Goal: Task Accomplishment & Management: Complete application form

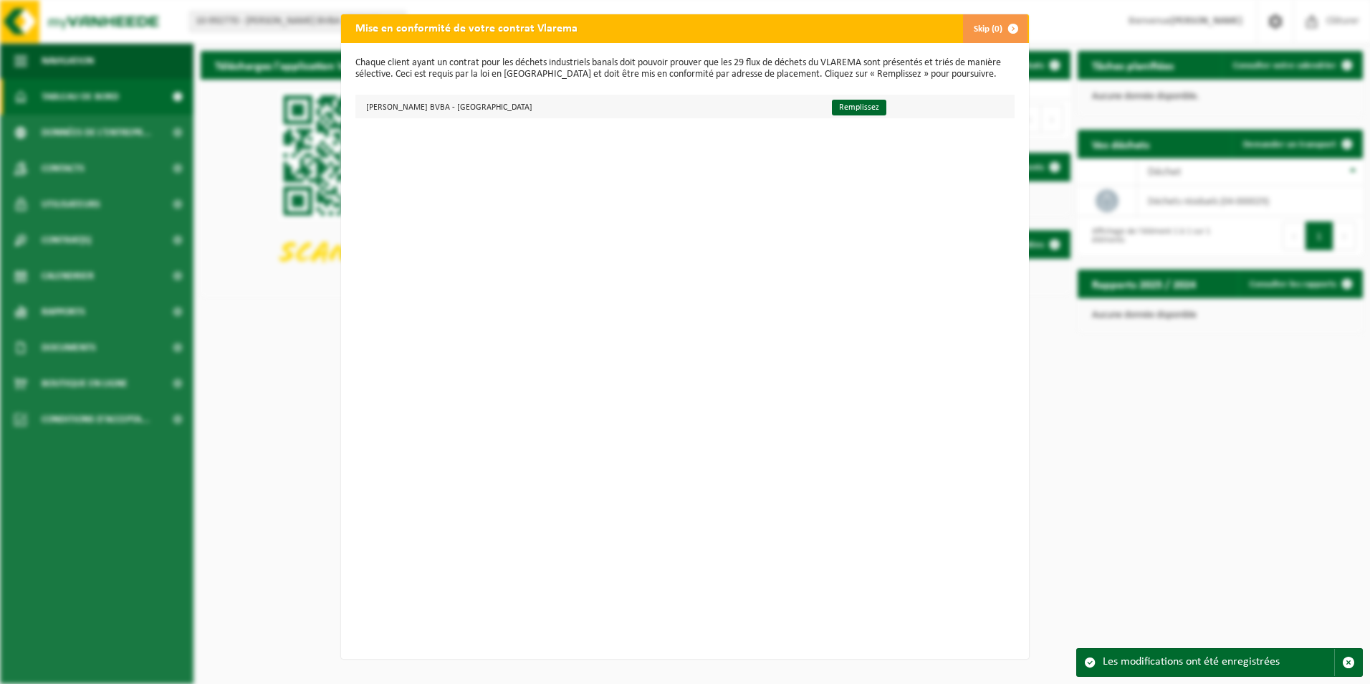
click at [486, 107] on td "[PERSON_NAME] BVBA - [GEOGRAPHIC_DATA]" at bounding box center [587, 107] width 464 height 24
click at [832, 107] on link "Remplissez" at bounding box center [859, 108] width 54 height 16
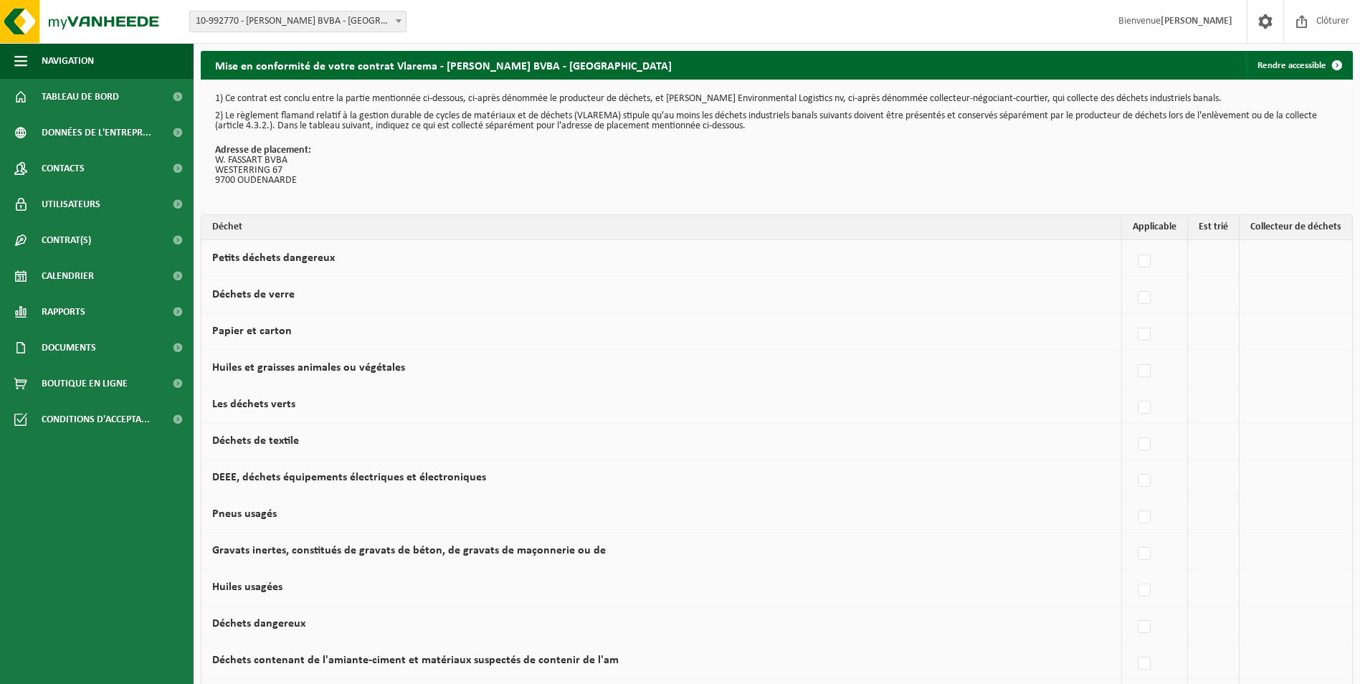
click at [376, 262] on td "Petits déchets dangereux" at bounding box center [661, 258] width 920 height 37
click at [23, 56] on span "button" at bounding box center [20, 61] width 13 height 36
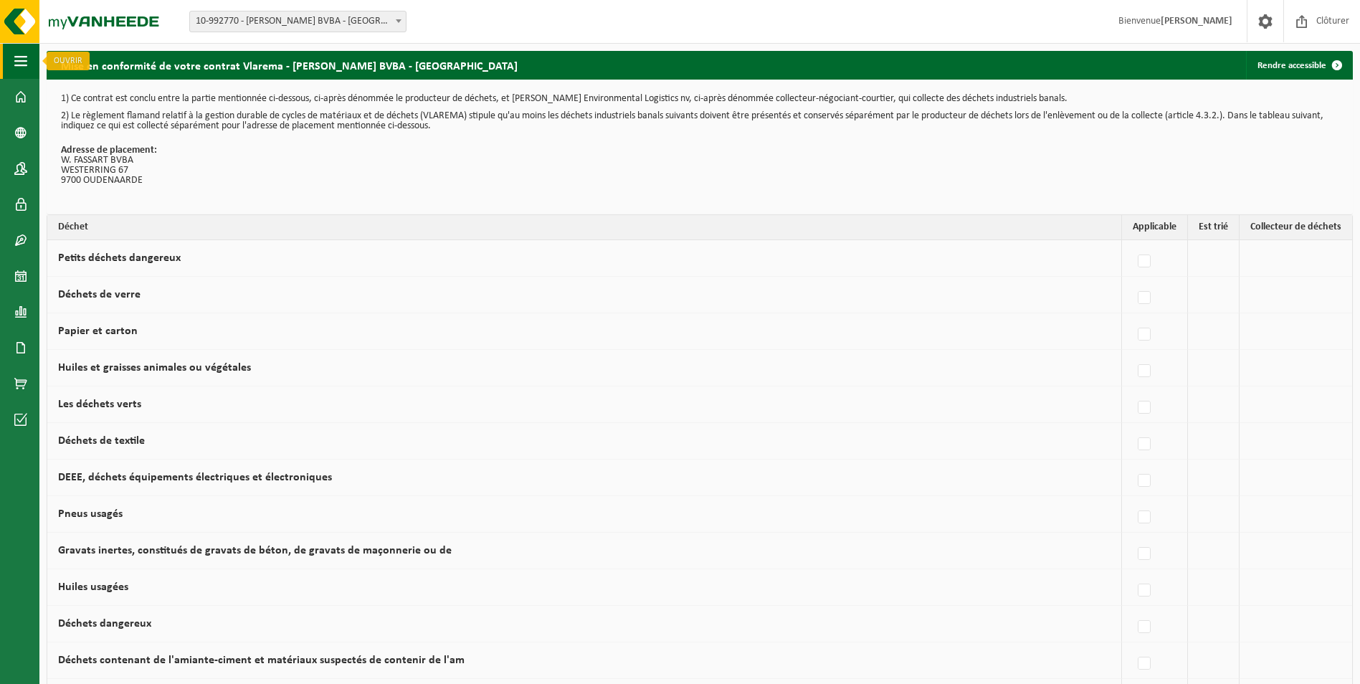
click at [27, 61] on span "button" at bounding box center [20, 61] width 13 height 36
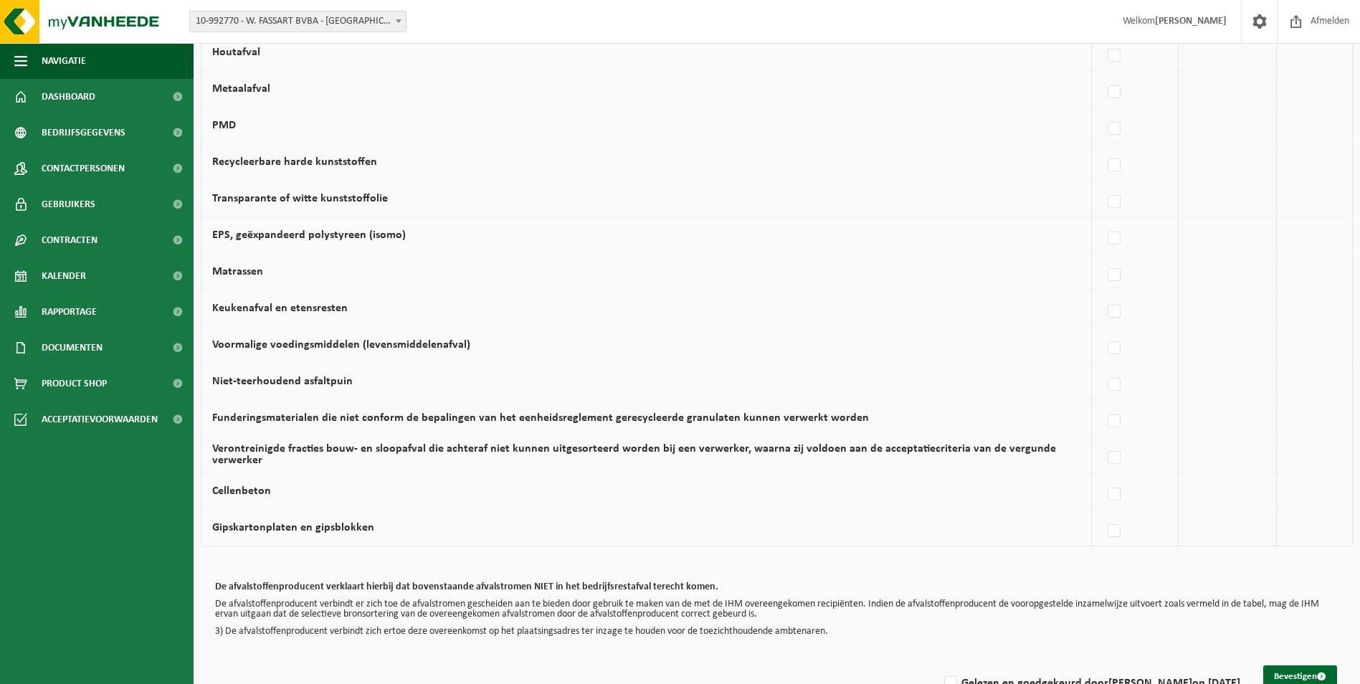
scroll to position [803, 0]
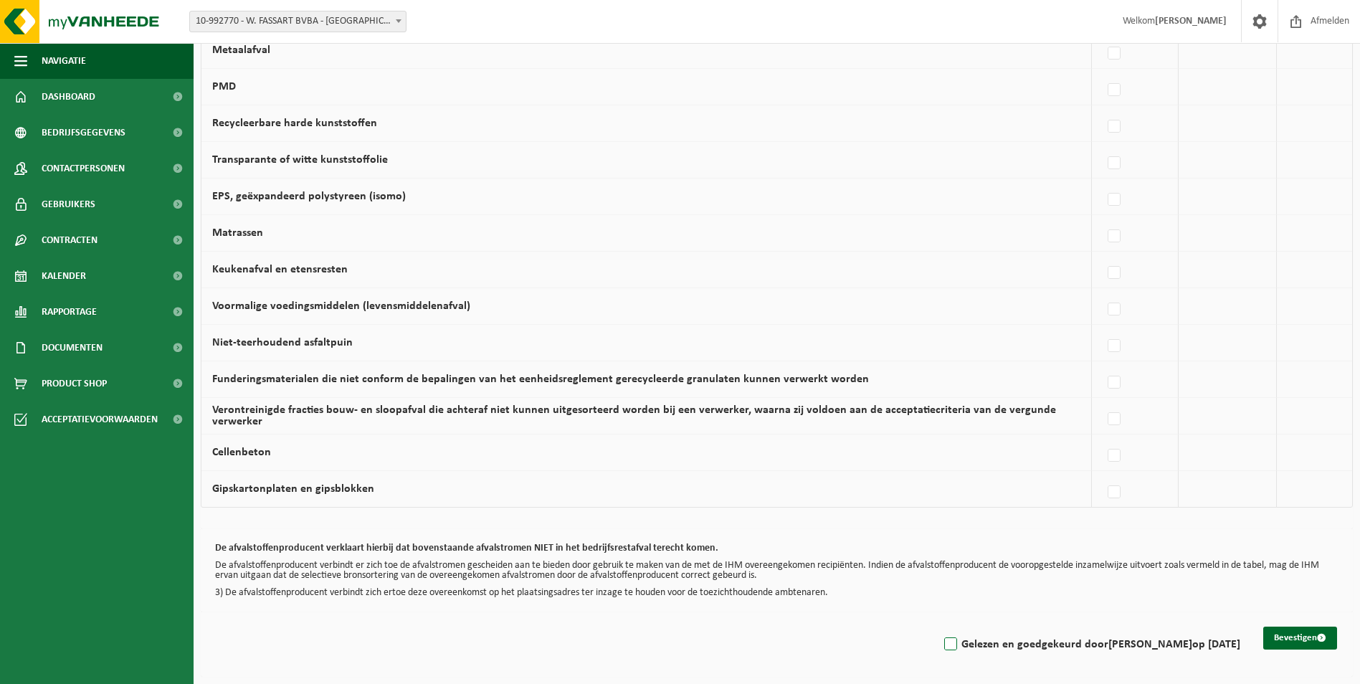
click at [941, 642] on label "Gelezen en goedgekeurd door CHRISTOPHE FASSART op 27/09/25" at bounding box center [1090, 644] width 299 height 21
click at [938, 626] on input "Gelezen en goedgekeurd door CHRISTOPHE FASSART op 27/09/25" at bounding box center [938, 626] width 1 height 1
checkbox input "true"
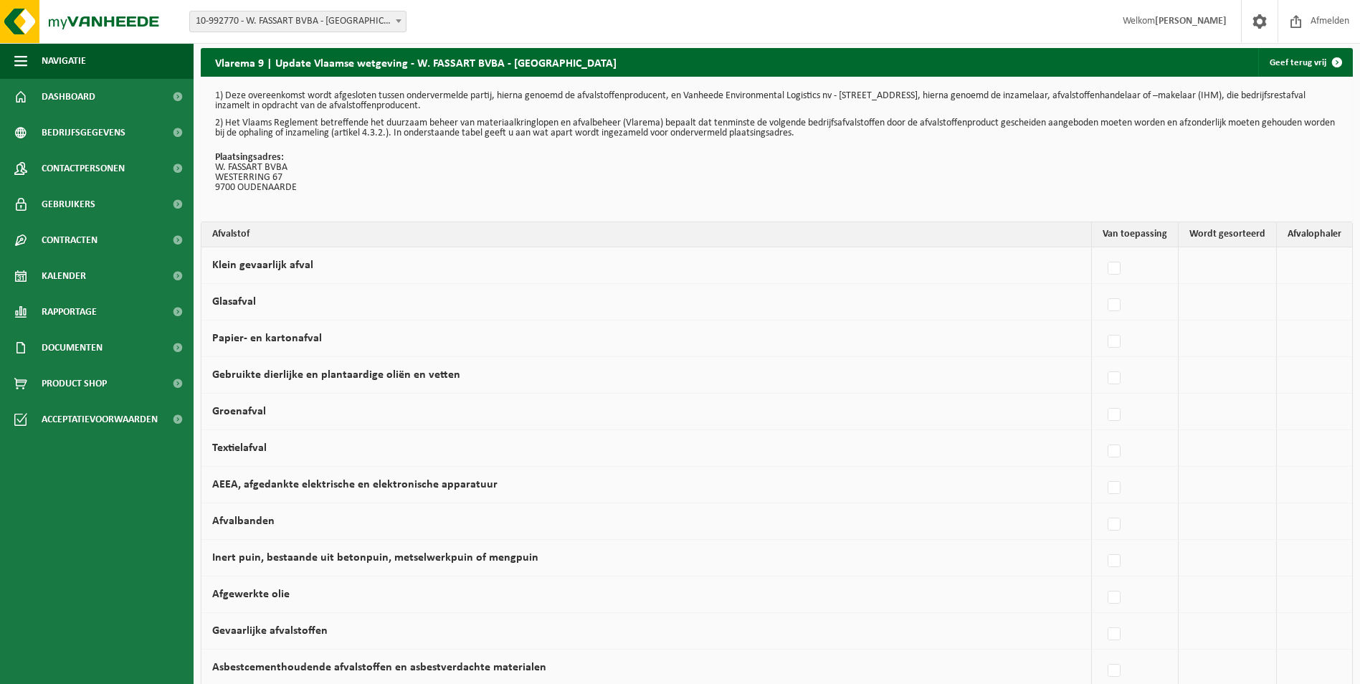
scroll to position [0, 0]
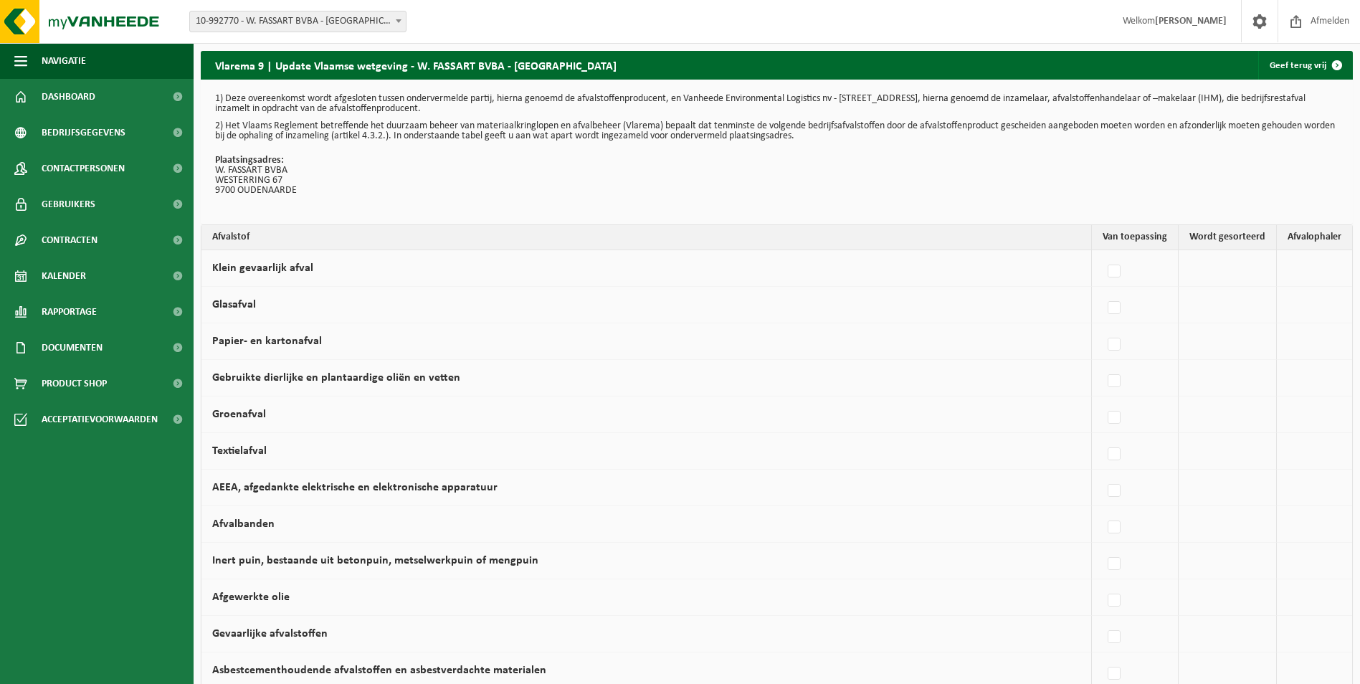
click at [1212, 270] on td at bounding box center [1227, 268] width 98 height 37
click at [1120, 267] on label at bounding box center [1114, 271] width 20 height 21
click at [1102, 254] on input "Klein gevaarlijk afval" at bounding box center [1102, 253] width 1 height 1
checkbox input "true"
click at [1074, 267] on label at bounding box center [1075, 271] width 20 height 21
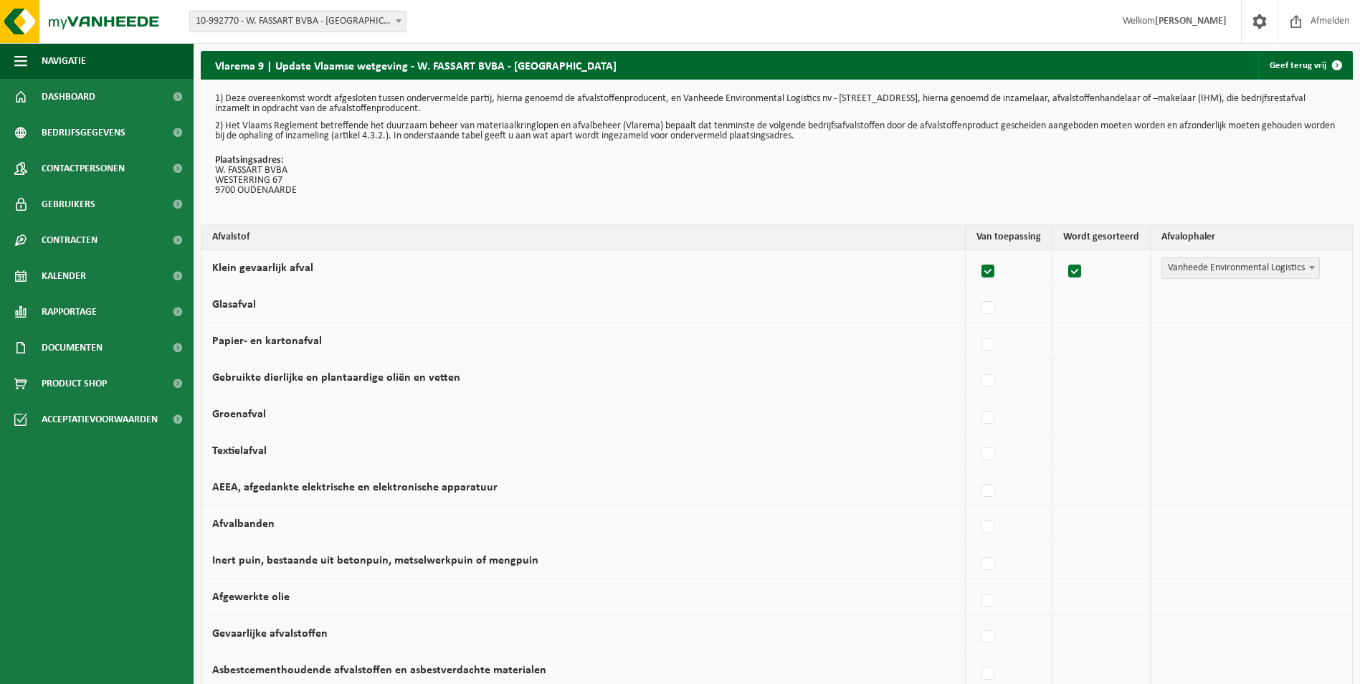
click at [1063, 254] on input "checkbox" at bounding box center [1062, 253] width 1 height 1
checkbox input "false"
click at [1124, 270] on label at bounding box center [1114, 271] width 20 height 21
click at [1102, 254] on input "Klein gevaarlijk afval" at bounding box center [1102, 253] width 1 height 1
click at [1123, 273] on label at bounding box center [1114, 271] width 20 height 21
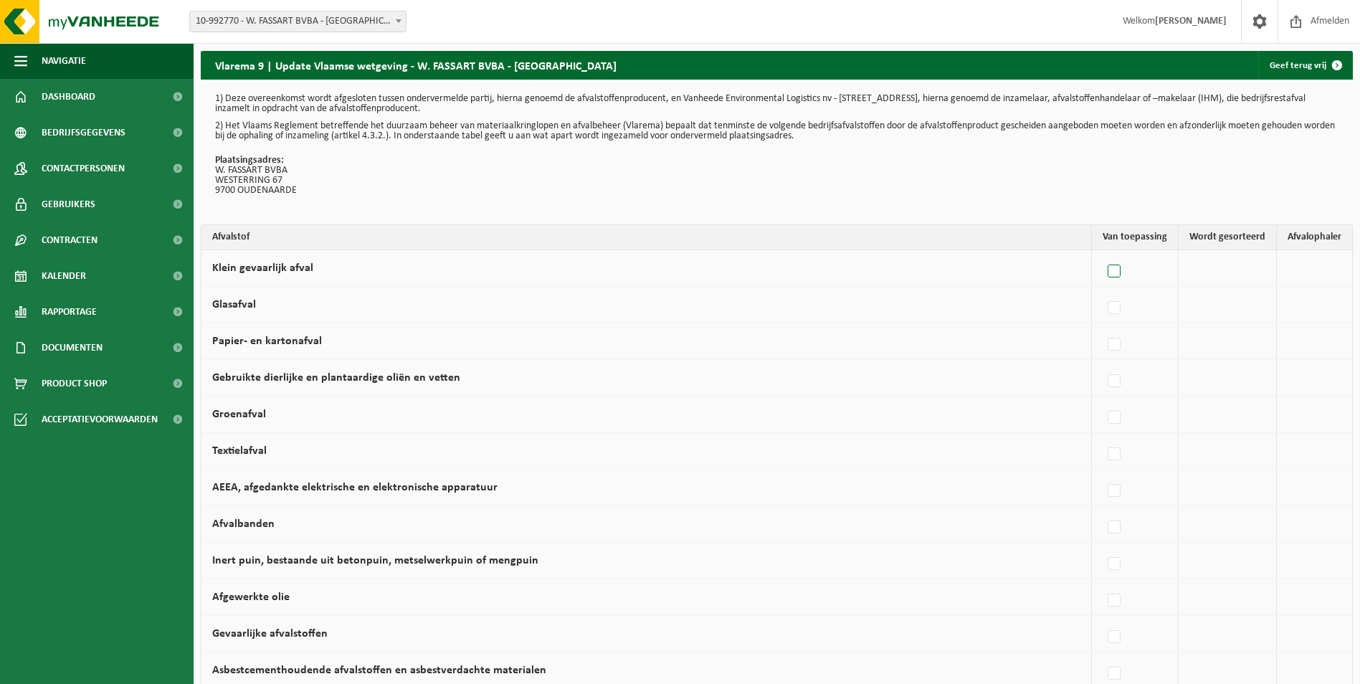
click at [1102, 254] on input "Klein gevaarlijk afval" at bounding box center [1102, 253] width 1 height 1
checkbox input "true"
click at [1074, 267] on label at bounding box center [1075, 271] width 20 height 21
click at [1063, 254] on input "checkbox" at bounding box center [1062, 253] width 1 height 1
checkbox input "false"
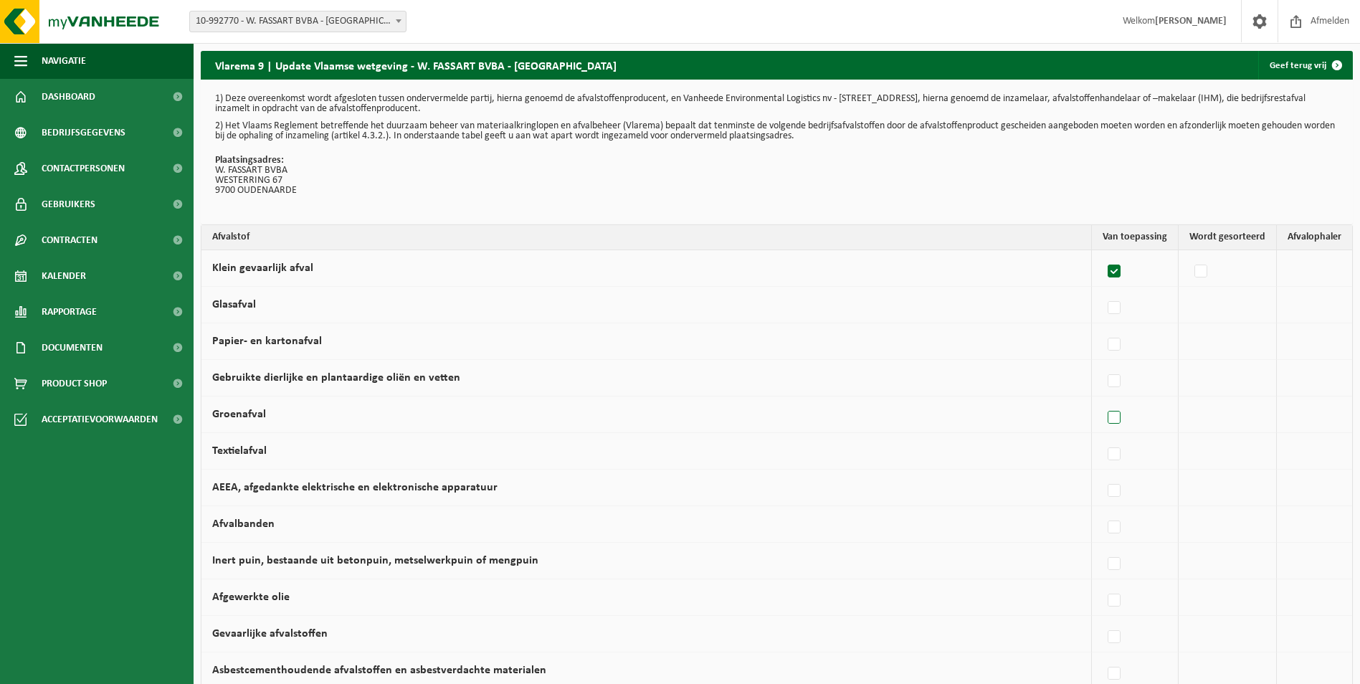
click at [1117, 419] on label at bounding box center [1114, 417] width 20 height 21
click at [1102, 400] on input "Groenafval" at bounding box center [1102, 399] width 1 height 1
checkbox input "true"
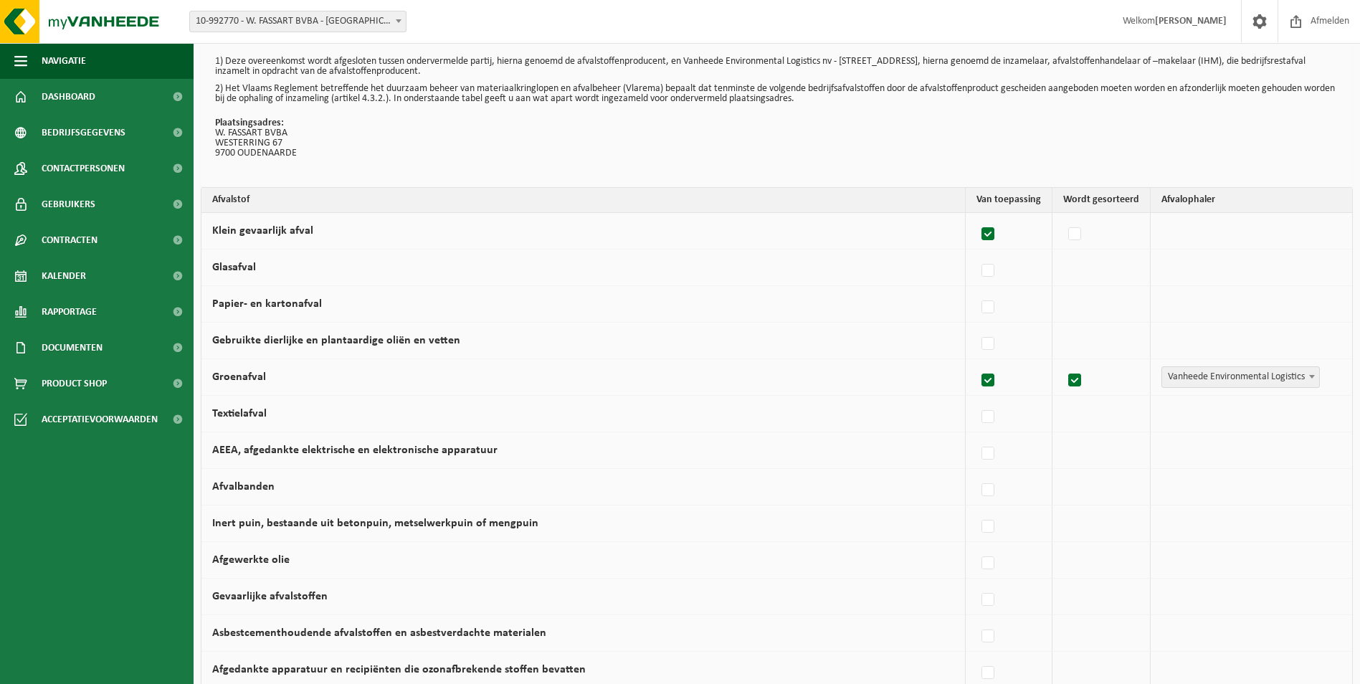
scroll to position [72, 0]
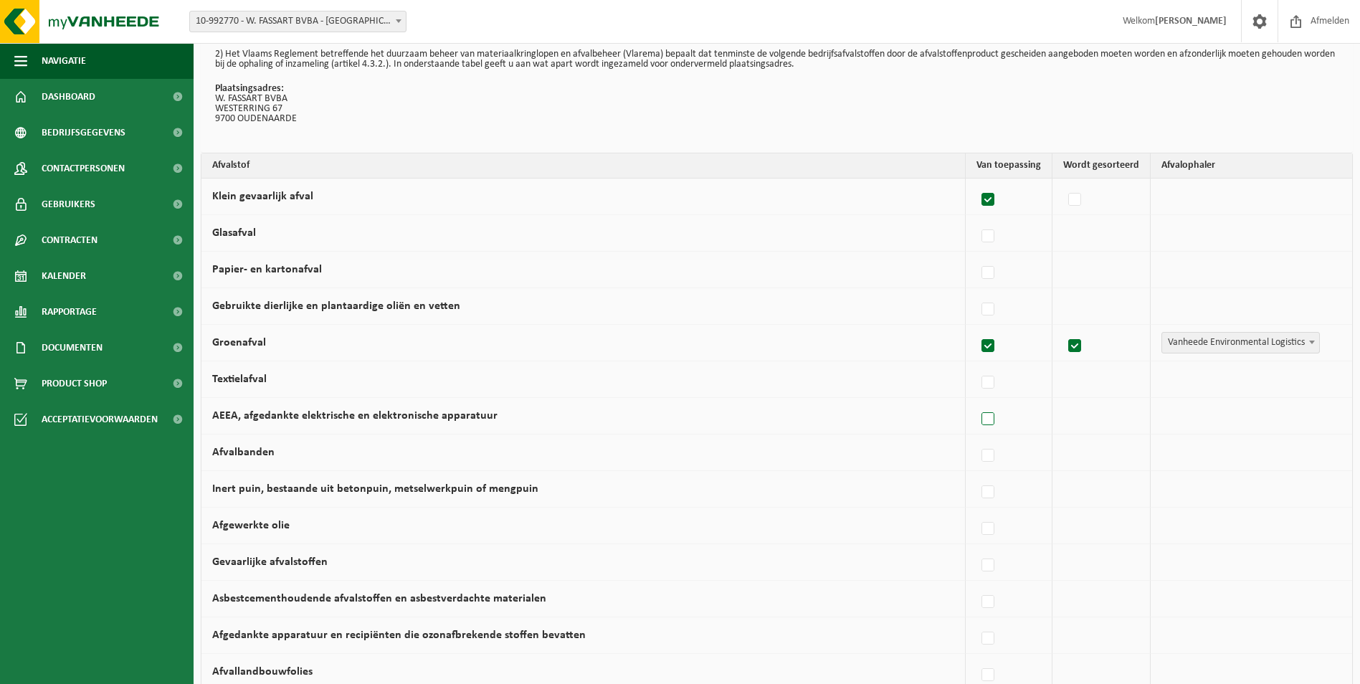
click at [985, 418] on label at bounding box center [988, 418] width 20 height 21
click at [976, 401] on input "AEEA, afgedankte elektrische en elektronische apparatuur" at bounding box center [975, 401] width 1 height 1
checkbox input "true"
click at [1071, 342] on label at bounding box center [1075, 345] width 20 height 21
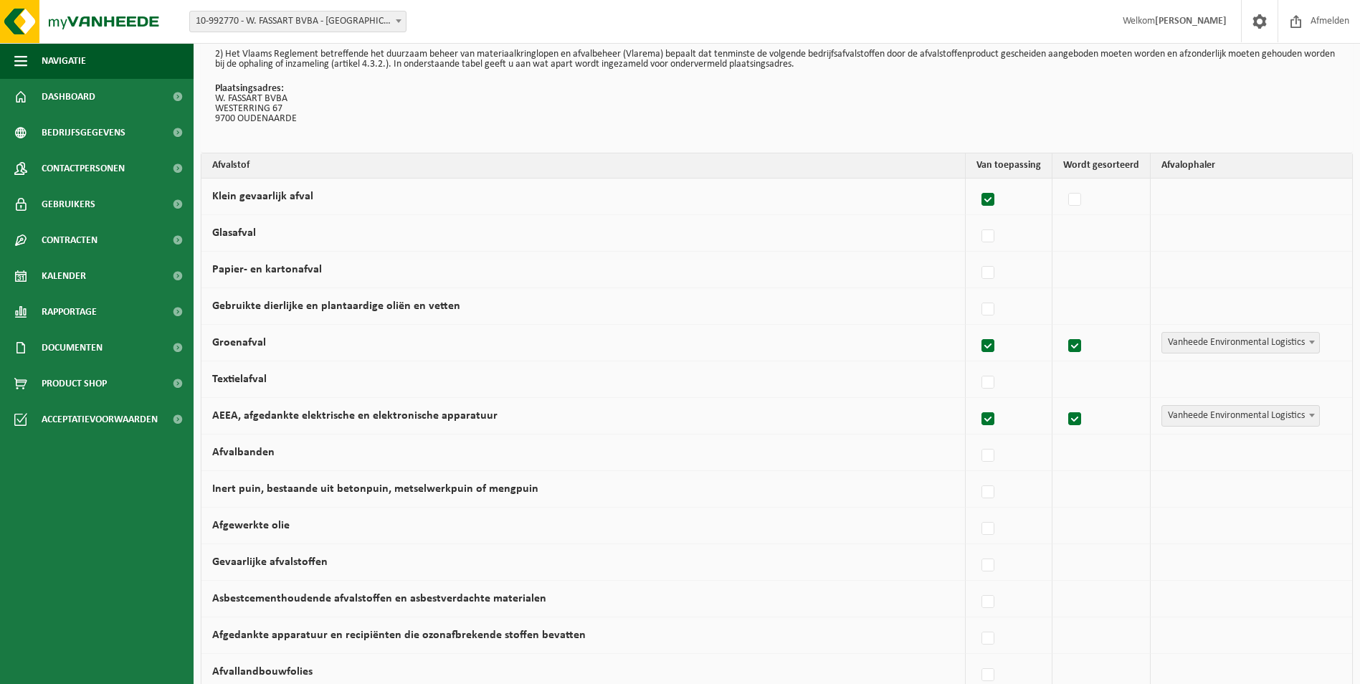
click at [1063, 328] on input "checkbox" at bounding box center [1062, 328] width 1 height 1
checkbox input "false"
click at [1072, 420] on label at bounding box center [1075, 418] width 20 height 21
click at [1063, 401] on input "checkbox" at bounding box center [1062, 401] width 1 height 1
checkbox input "false"
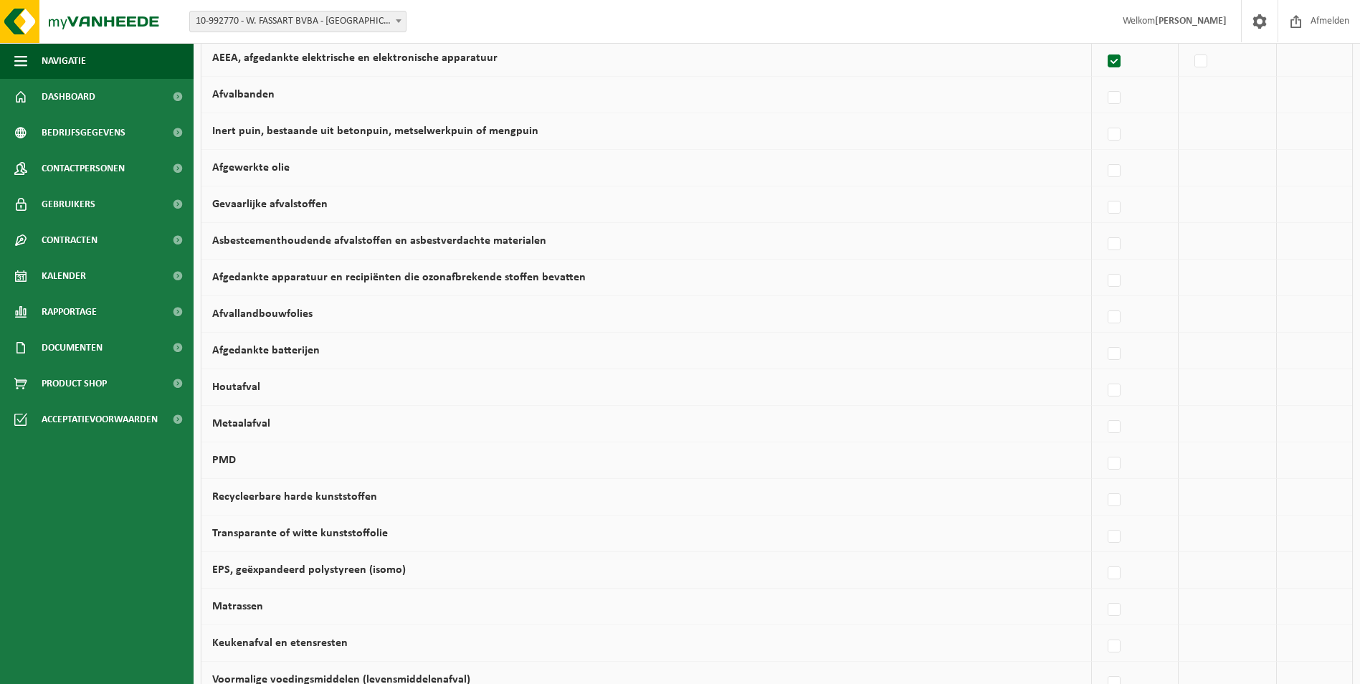
scroll to position [430, 0]
click at [1119, 388] on label at bounding box center [1114, 389] width 20 height 21
click at [1102, 372] on input "Houtafval" at bounding box center [1102, 371] width 1 height 1
checkbox input "true"
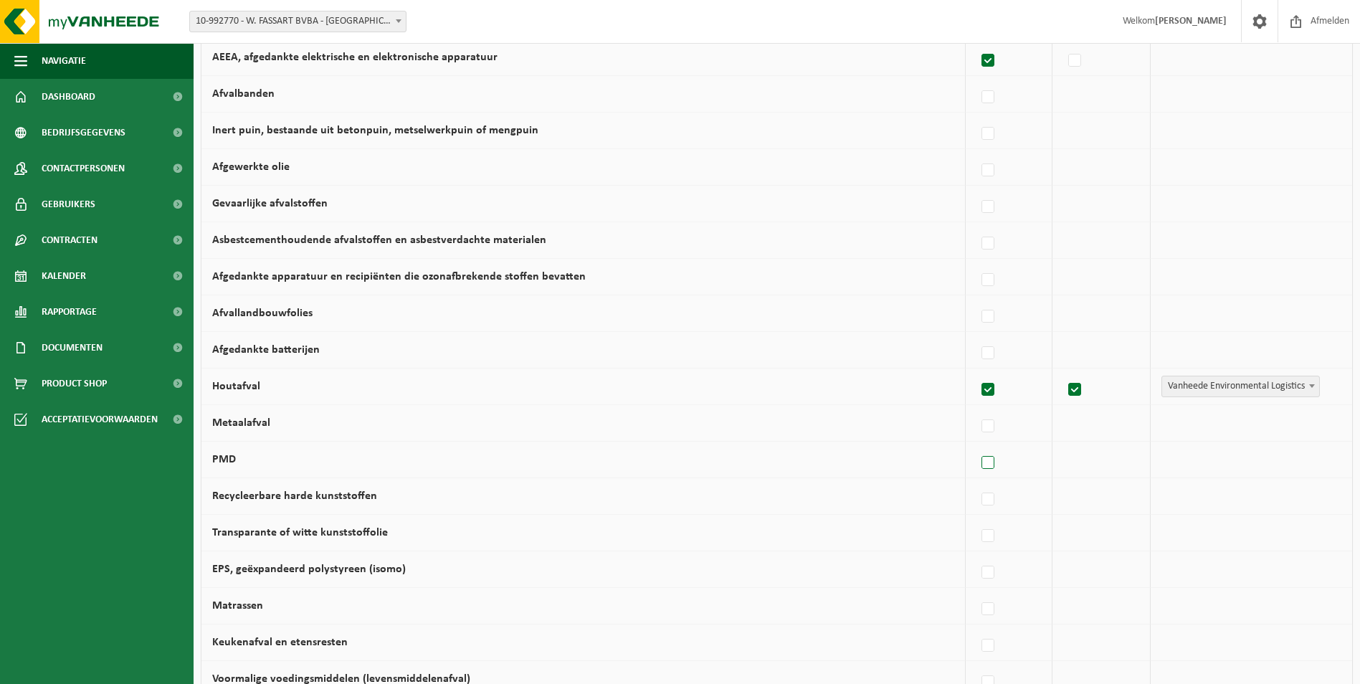
click at [995, 461] on label at bounding box center [988, 462] width 20 height 21
click at [976, 445] on input "PMD" at bounding box center [975, 444] width 1 height 1
checkbox input "true"
click at [992, 499] on label at bounding box center [988, 499] width 20 height 21
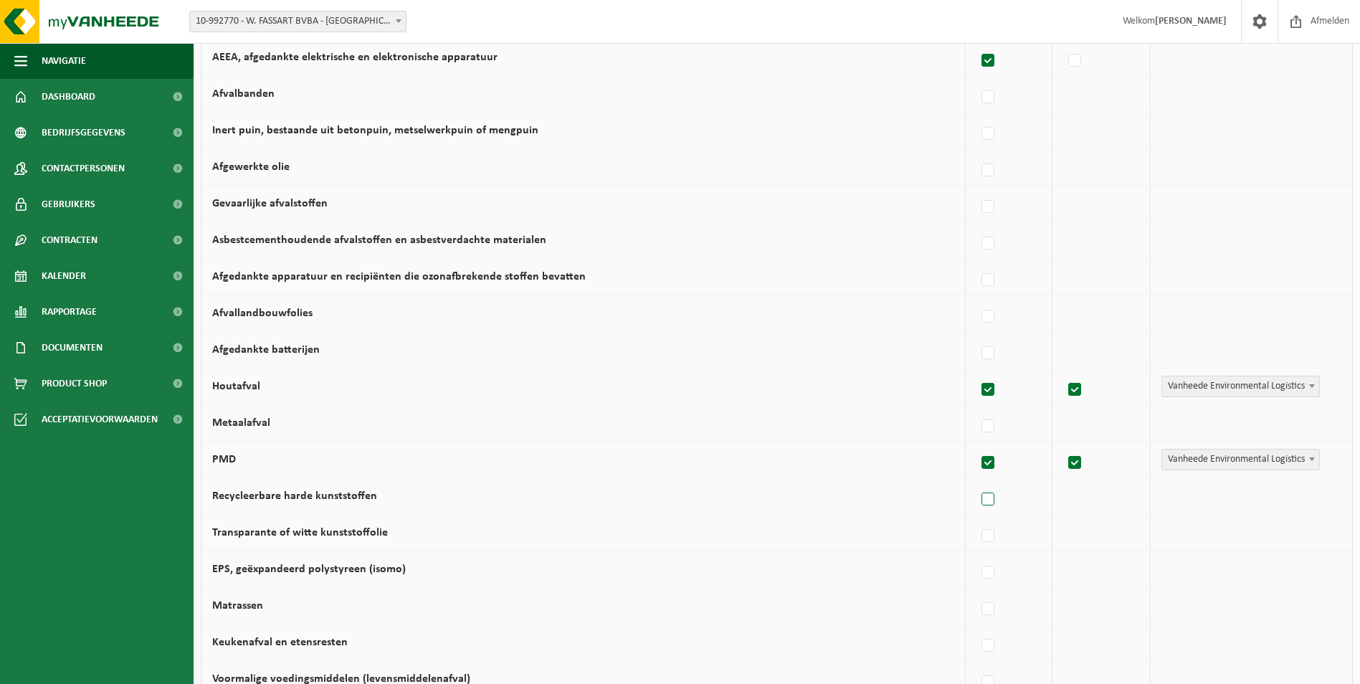
click at [976, 482] on input "Recycleerbare harde kunststoffen" at bounding box center [975, 481] width 1 height 1
checkbox input "true"
drag, startPoint x: 1074, startPoint y: 458, endPoint x: 1076, endPoint y: 493, distance: 35.2
click at [1074, 463] on label at bounding box center [1075, 462] width 20 height 21
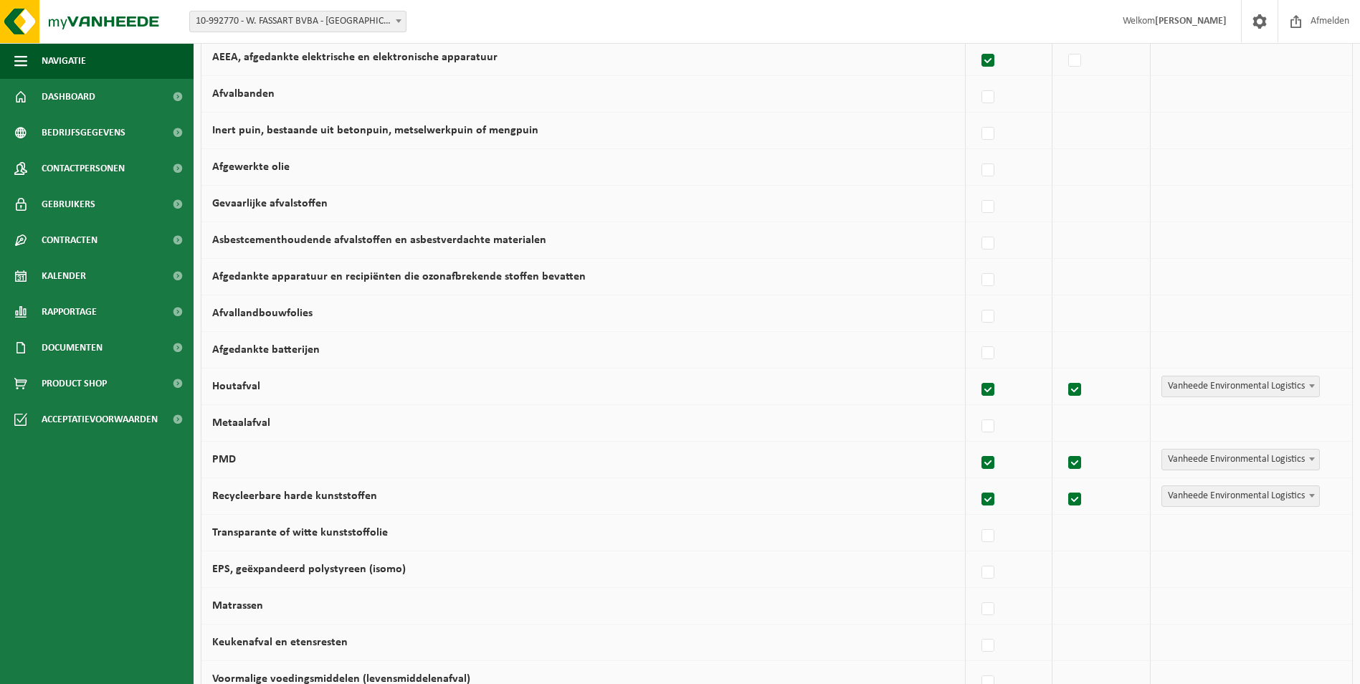
click at [1063, 445] on input "checkbox" at bounding box center [1062, 444] width 1 height 1
checkbox input "false"
drag, startPoint x: 1076, startPoint y: 497, endPoint x: 1038, endPoint y: 510, distance: 40.6
click at [1075, 498] on label at bounding box center [1075, 499] width 20 height 21
click at [1063, 482] on input "checkbox" at bounding box center [1062, 481] width 1 height 1
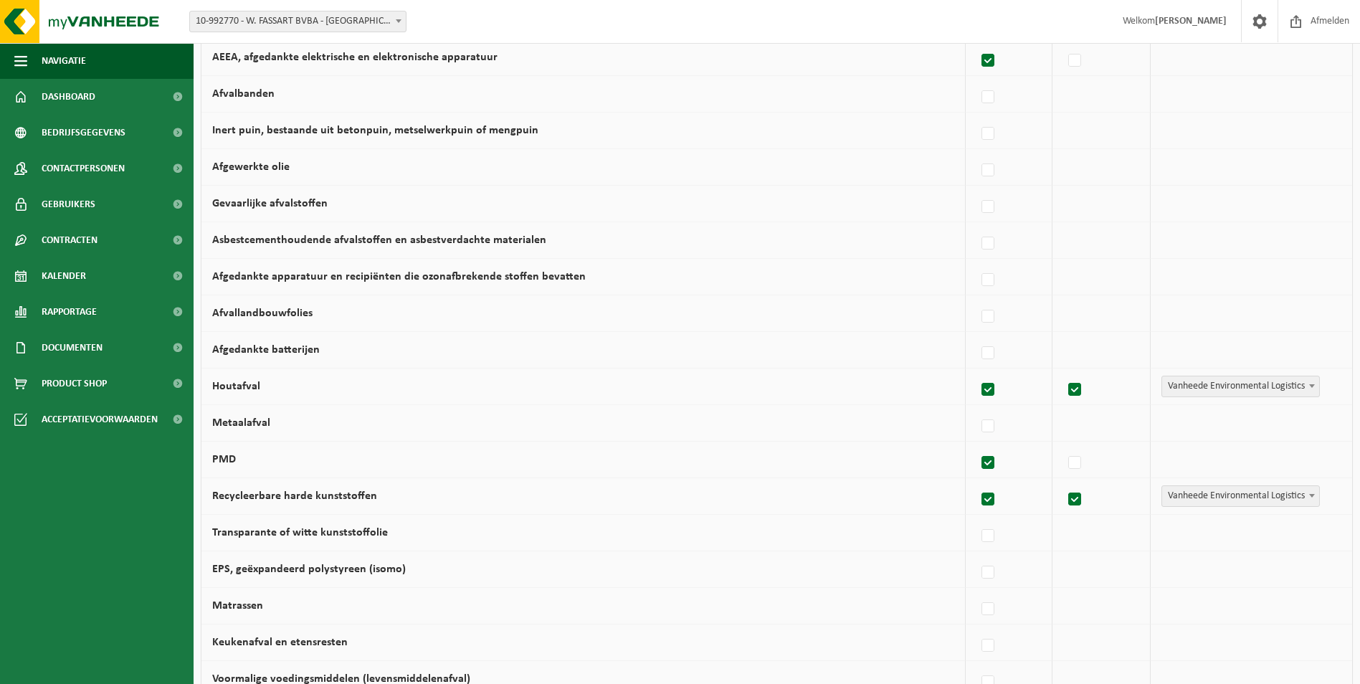
checkbox input "false"
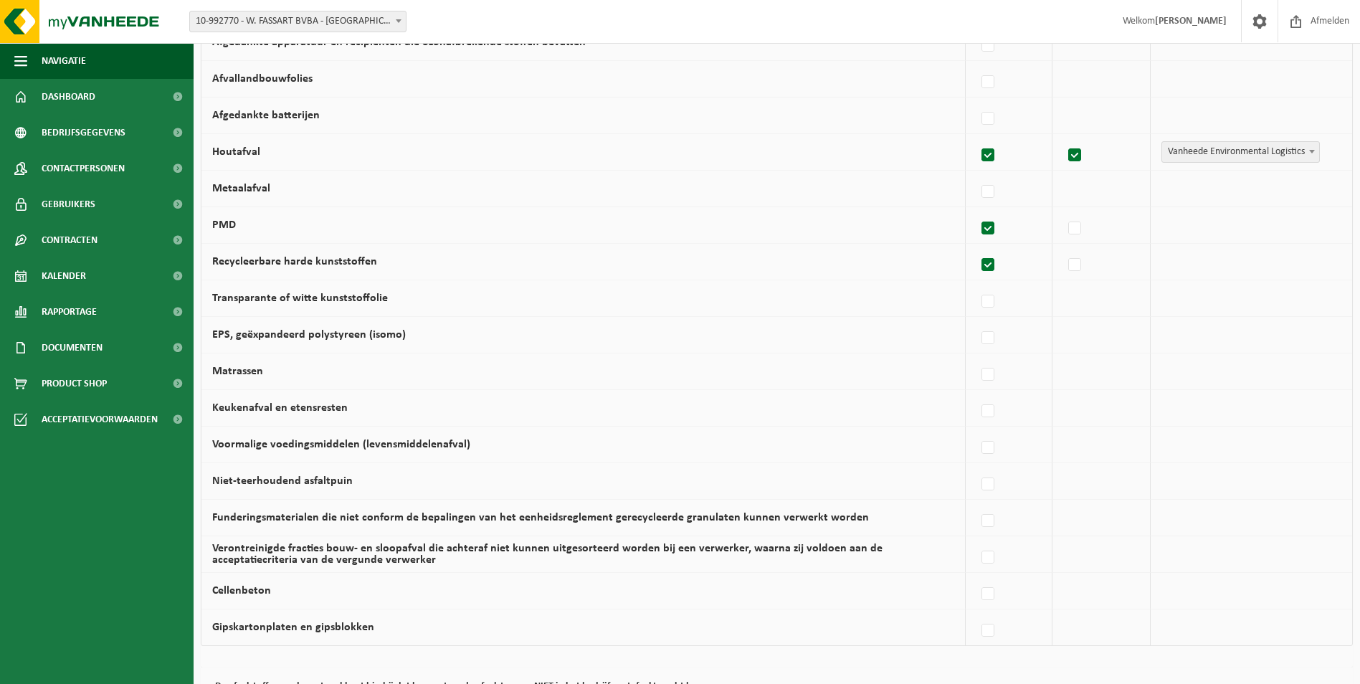
scroll to position [717, 0]
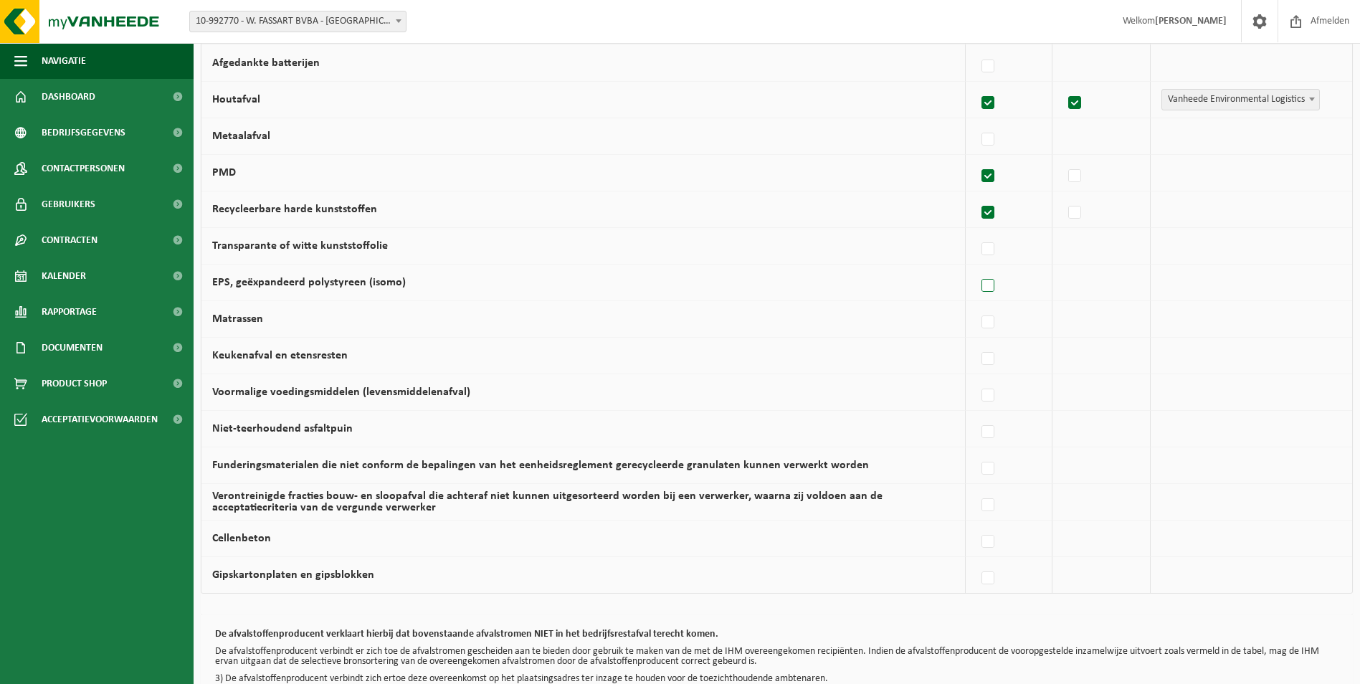
click at [993, 287] on label at bounding box center [988, 285] width 20 height 21
click at [976, 268] on input "EPS, geëxpandeerd polystyreen (isomo)" at bounding box center [975, 267] width 1 height 1
checkbox input "true"
click at [1077, 281] on label at bounding box center [1075, 285] width 20 height 21
click at [1063, 268] on input "checkbox" at bounding box center [1062, 267] width 1 height 1
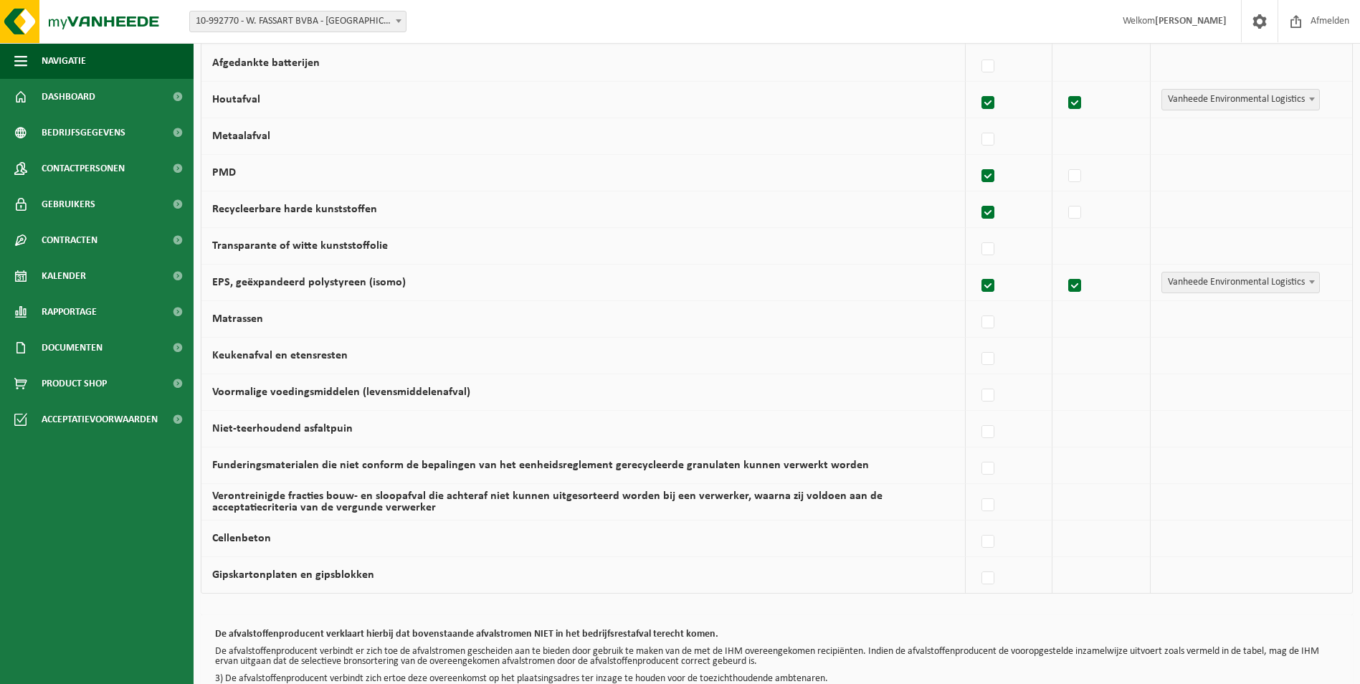
checkbox input "false"
drag, startPoint x: 1073, startPoint y: 102, endPoint x: 1072, endPoint y: 112, distance: 10.1
click at [1073, 103] on label at bounding box center [1075, 102] width 20 height 21
click at [1063, 85] on input "checkbox" at bounding box center [1062, 85] width 1 height 1
checkbox input "false"
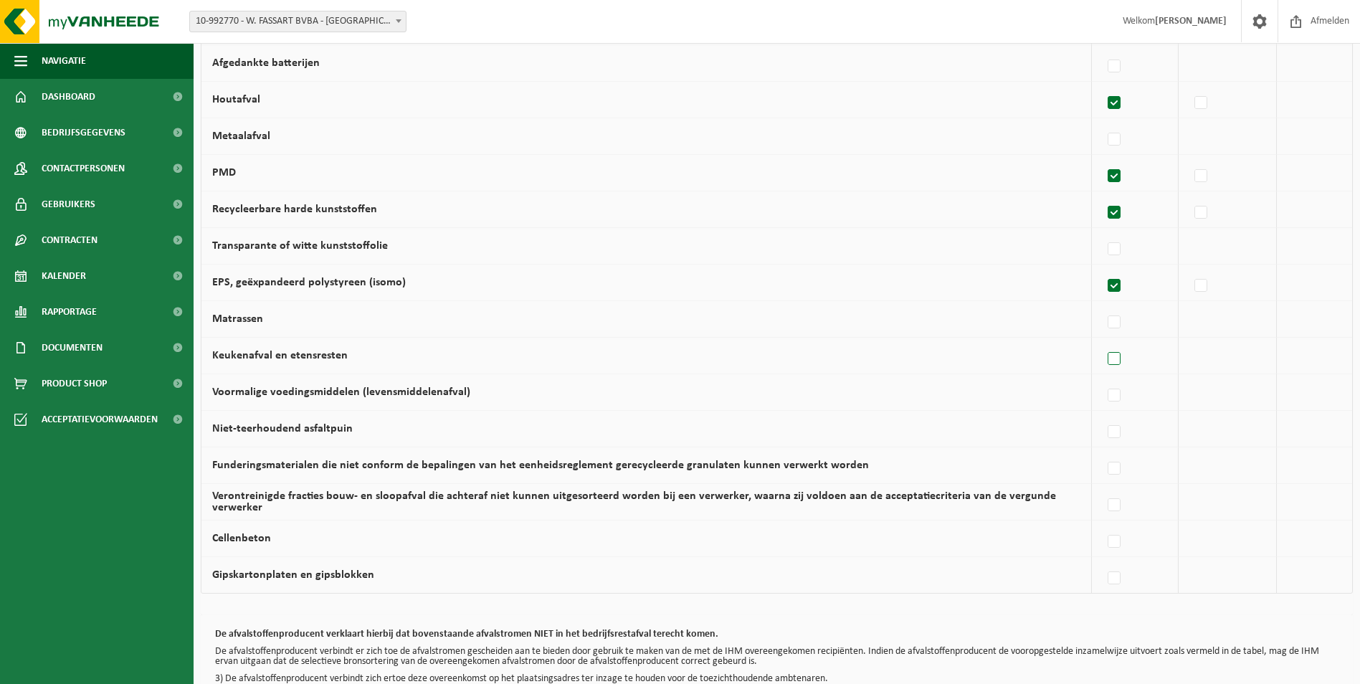
click at [1115, 362] on label at bounding box center [1114, 358] width 20 height 21
click at [1102, 341] on input "Keukenafval en etensresten" at bounding box center [1102, 340] width 1 height 1
checkbox input "true"
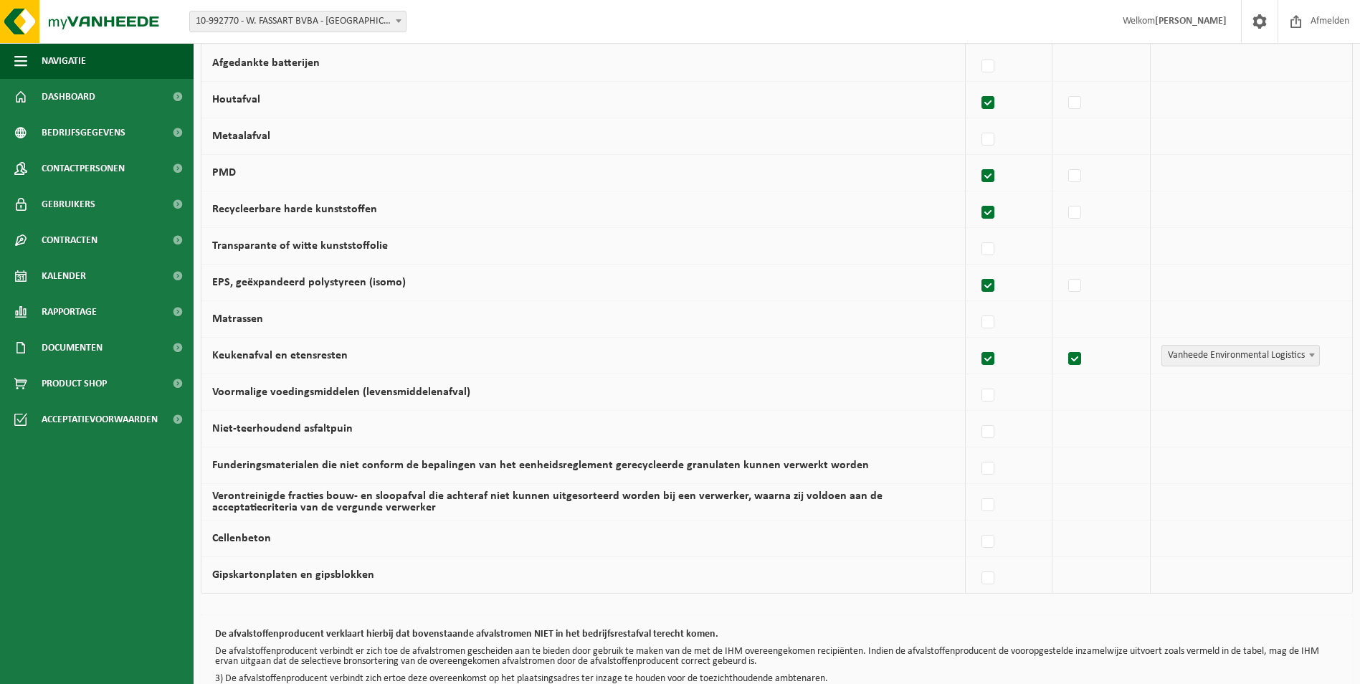
click at [1074, 359] on label at bounding box center [1075, 358] width 20 height 21
click at [1063, 341] on input "checkbox" at bounding box center [1062, 340] width 1 height 1
checkbox input "false"
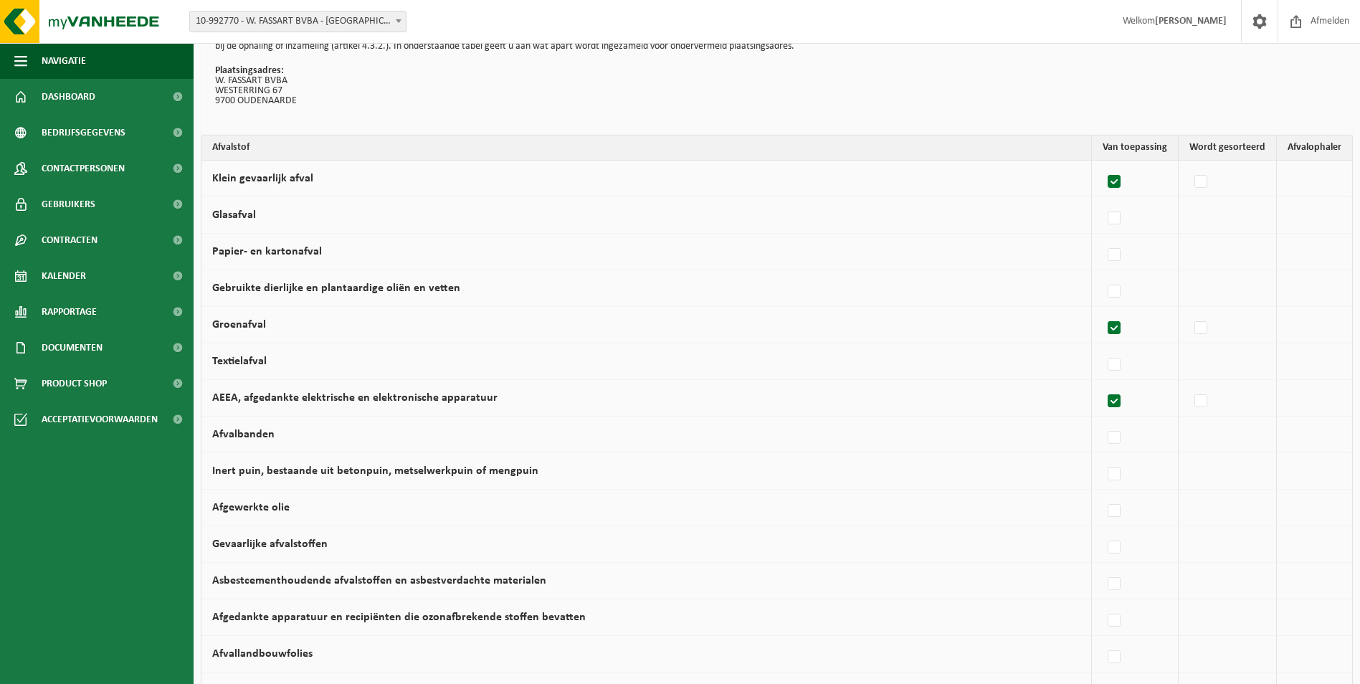
scroll to position [86, 0]
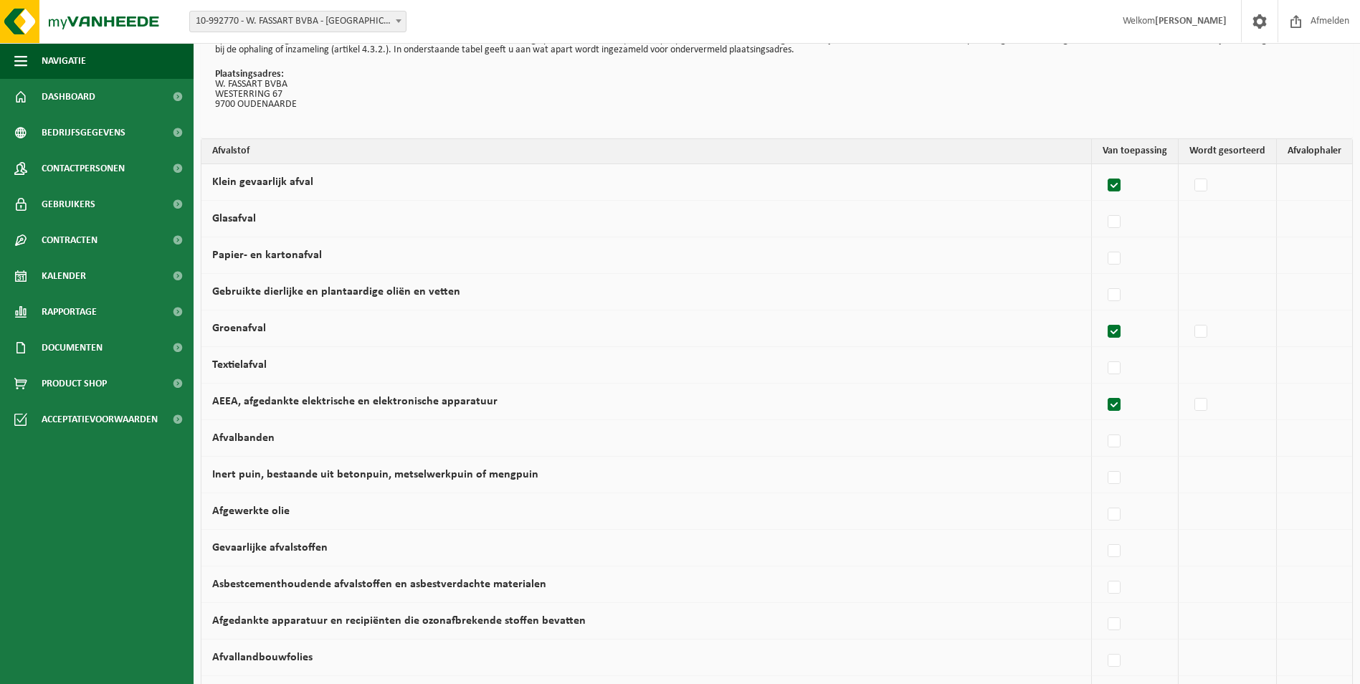
click at [1124, 185] on label at bounding box center [1114, 185] width 20 height 21
click at [1102, 168] on input "Klein gevaarlijk afval" at bounding box center [1102, 167] width 1 height 1
checkbox input "false"
drag, startPoint x: 1117, startPoint y: 331, endPoint x: 1115, endPoint y: 379, distance: 48.0
click at [1117, 333] on label at bounding box center [1114, 331] width 20 height 21
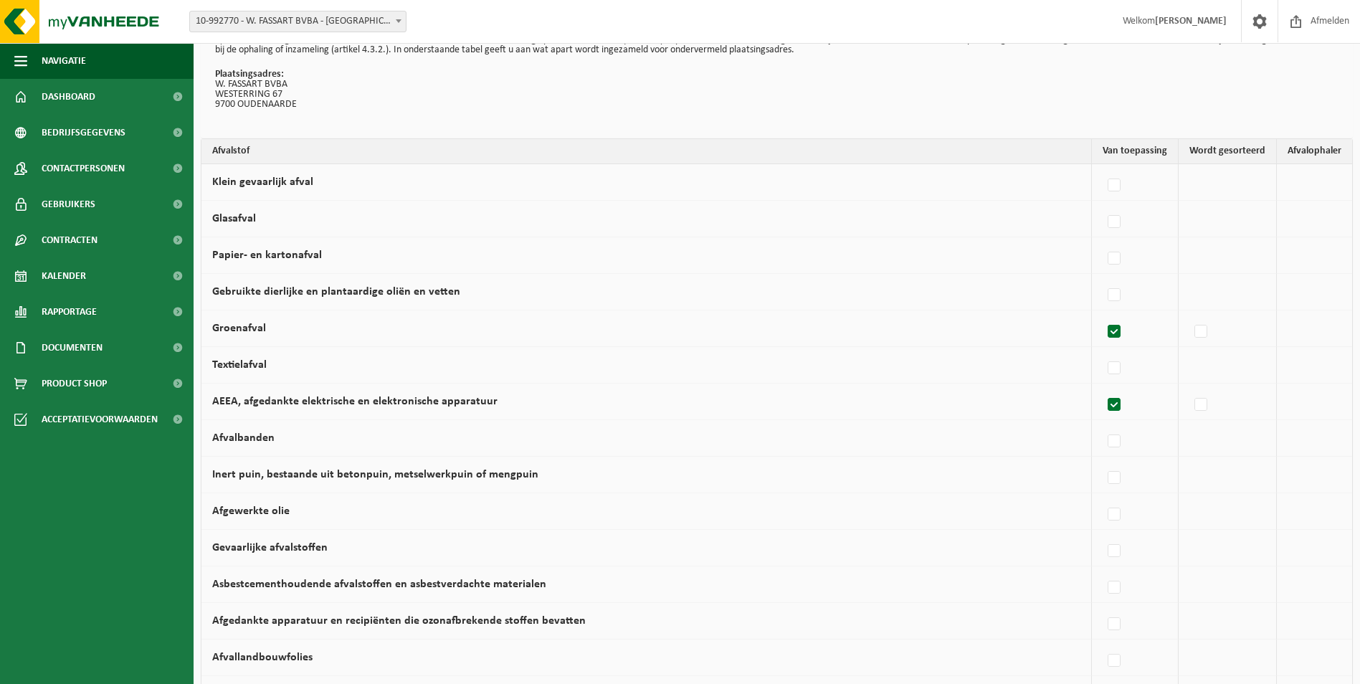
click at [1102, 314] on input "Groenafval" at bounding box center [1102, 313] width 1 height 1
checkbox input "false"
click at [1121, 407] on label at bounding box center [1114, 404] width 20 height 21
click at [1102, 387] on input "AEEA, afgedankte elektrische en elektronische apparatuur" at bounding box center [1102, 386] width 1 height 1
checkbox input "false"
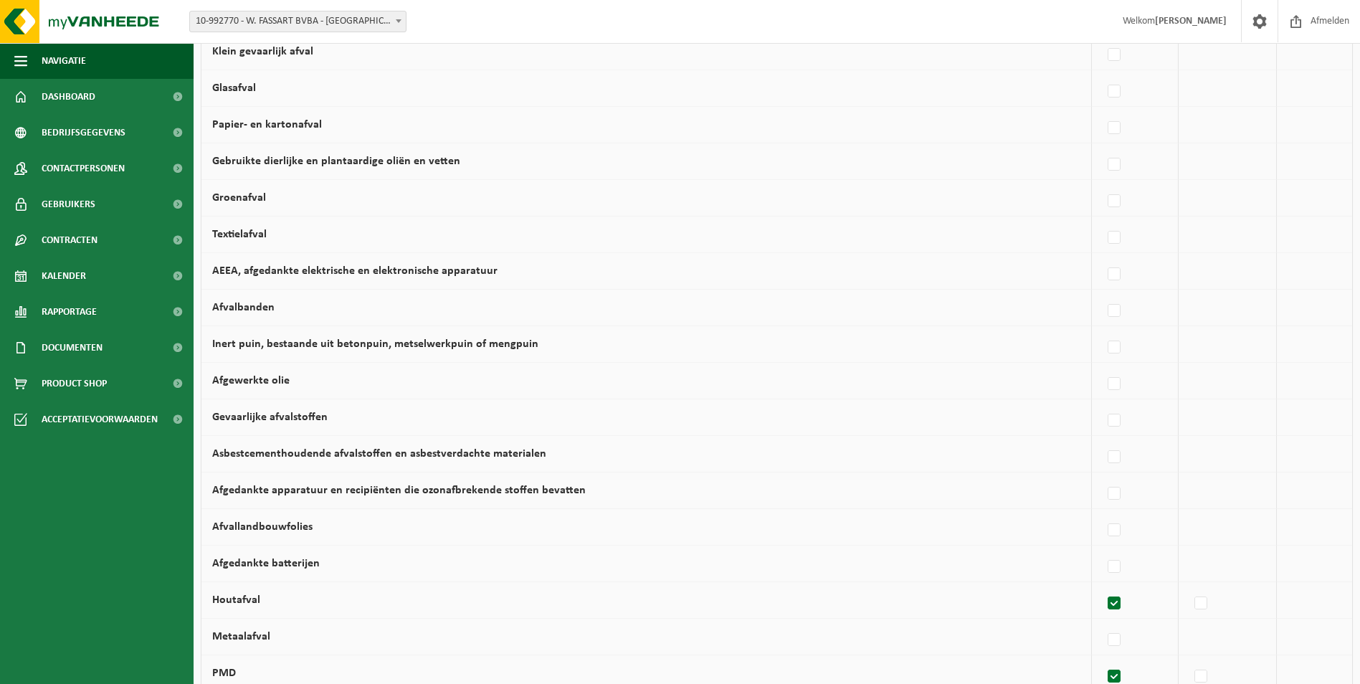
scroll to position [444, 0]
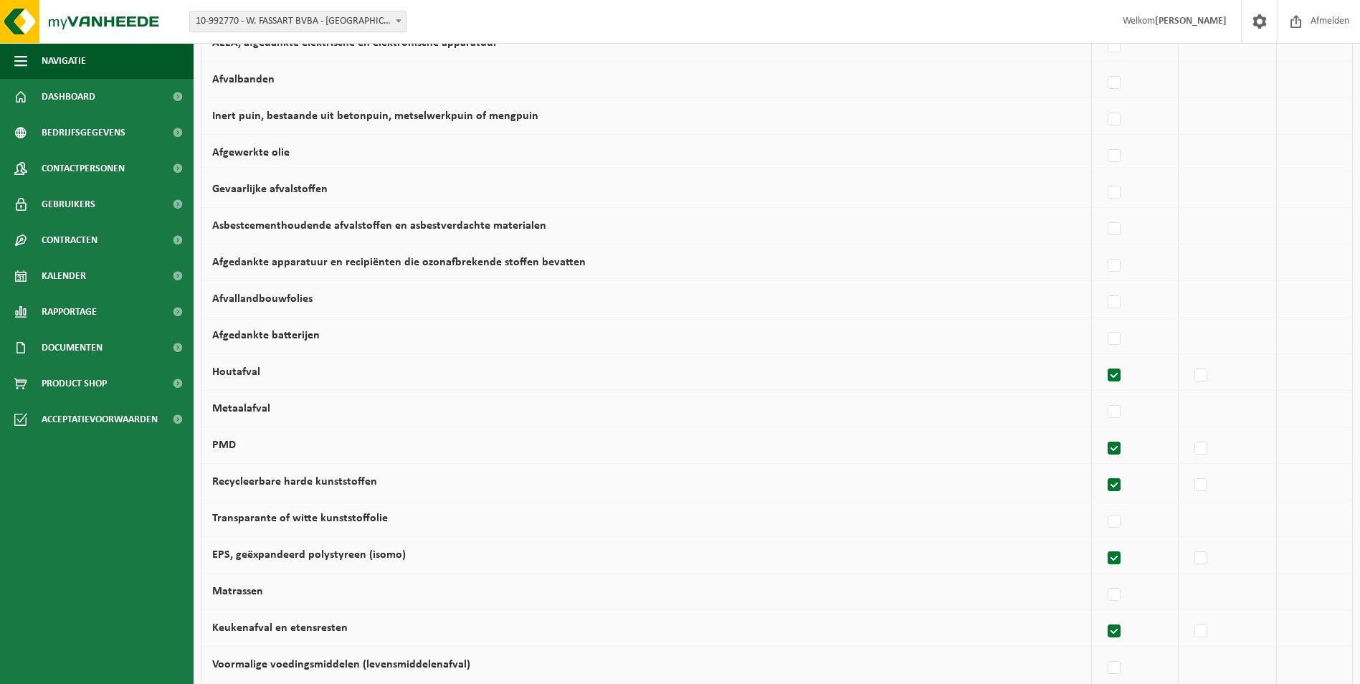
drag, startPoint x: 1119, startPoint y: 376, endPoint x: 1124, endPoint y: 447, distance: 71.1
click at [1119, 378] on label at bounding box center [1114, 375] width 20 height 21
click at [1102, 358] on input "Houtafval" at bounding box center [1102, 357] width 1 height 1
checkbox input "false"
drag, startPoint x: 1121, startPoint y: 451, endPoint x: 1122, endPoint y: 497, distance: 45.9
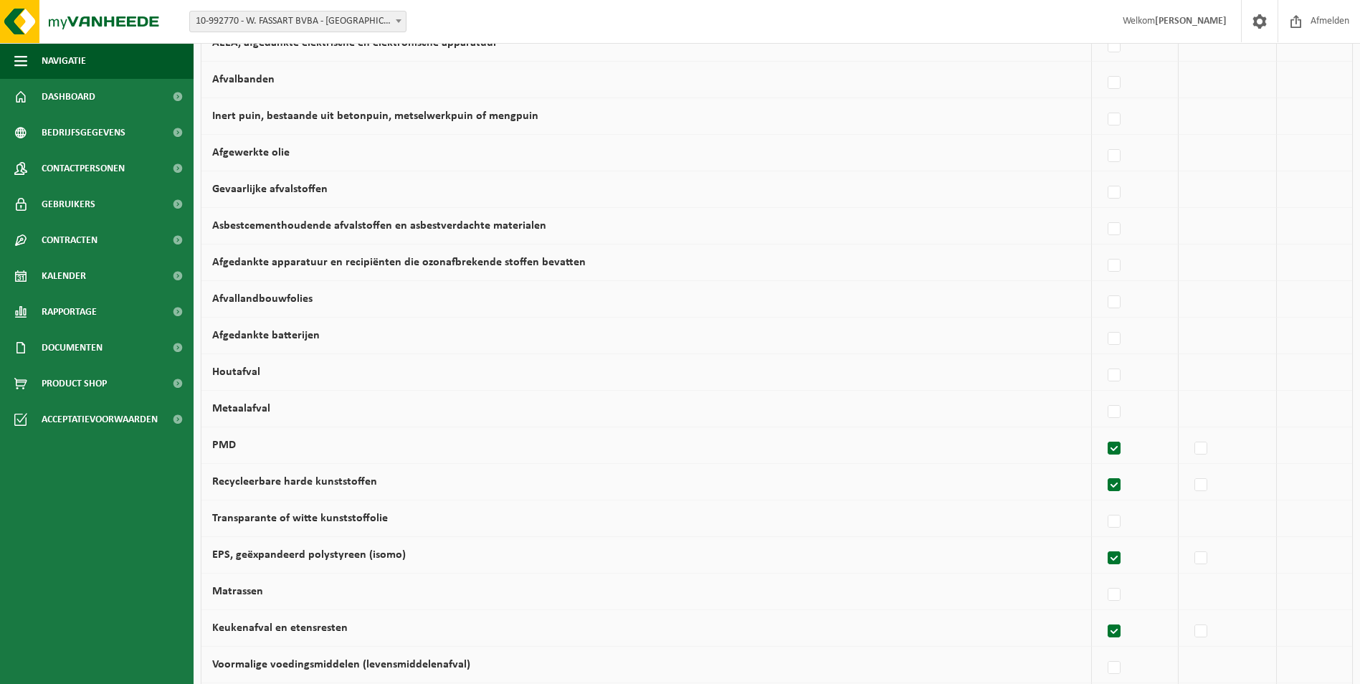
click at [1121, 452] on label at bounding box center [1114, 448] width 20 height 21
click at [1102, 431] on input "PMD" at bounding box center [1102, 430] width 1 height 1
checkbox input "false"
click at [1124, 482] on label at bounding box center [1114, 484] width 20 height 21
click at [1102, 467] on input "Recycleerbare harde kunststoffen" at bounding box center [1102, 467] width 1 height 1
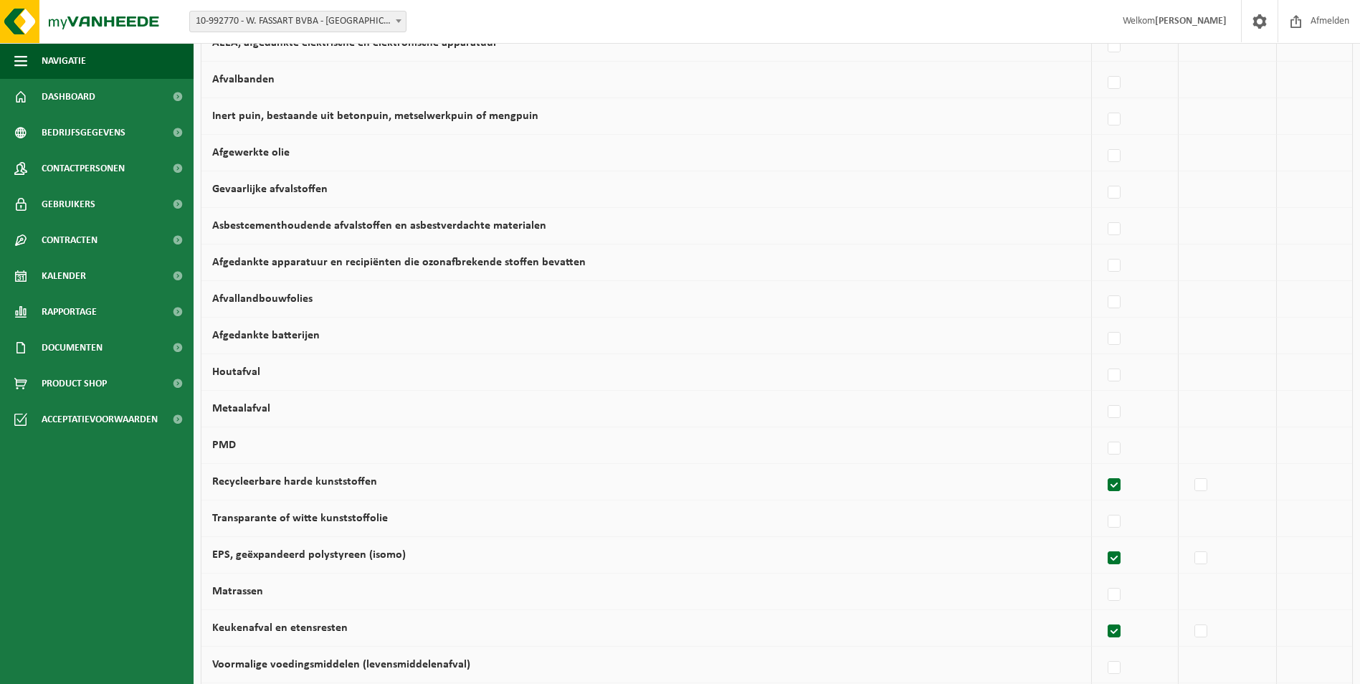
checkbox input "false"
drag, startPoint x: 1120, startPoint y: 553, endPoint x: 1100, endPoint y: 568, distance: 24.7
click at [1119, 558] on label at bounding box center [1114, 558] width 20 height 21
click at [1102, 540] on input "EPS, geëxpandeerd polystyreen (isomo)" at bounding box center [1102, 540] width 1 height 1
checkbox input "false"
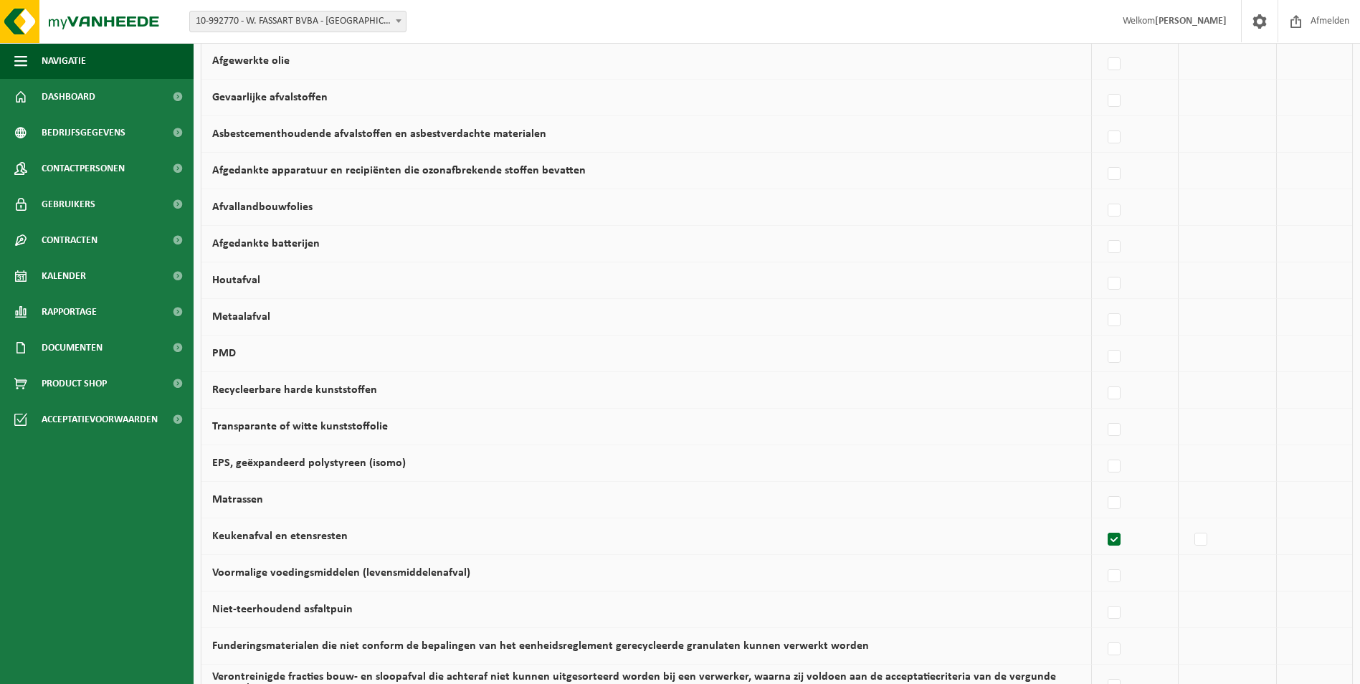
scroll to position [803, 0]
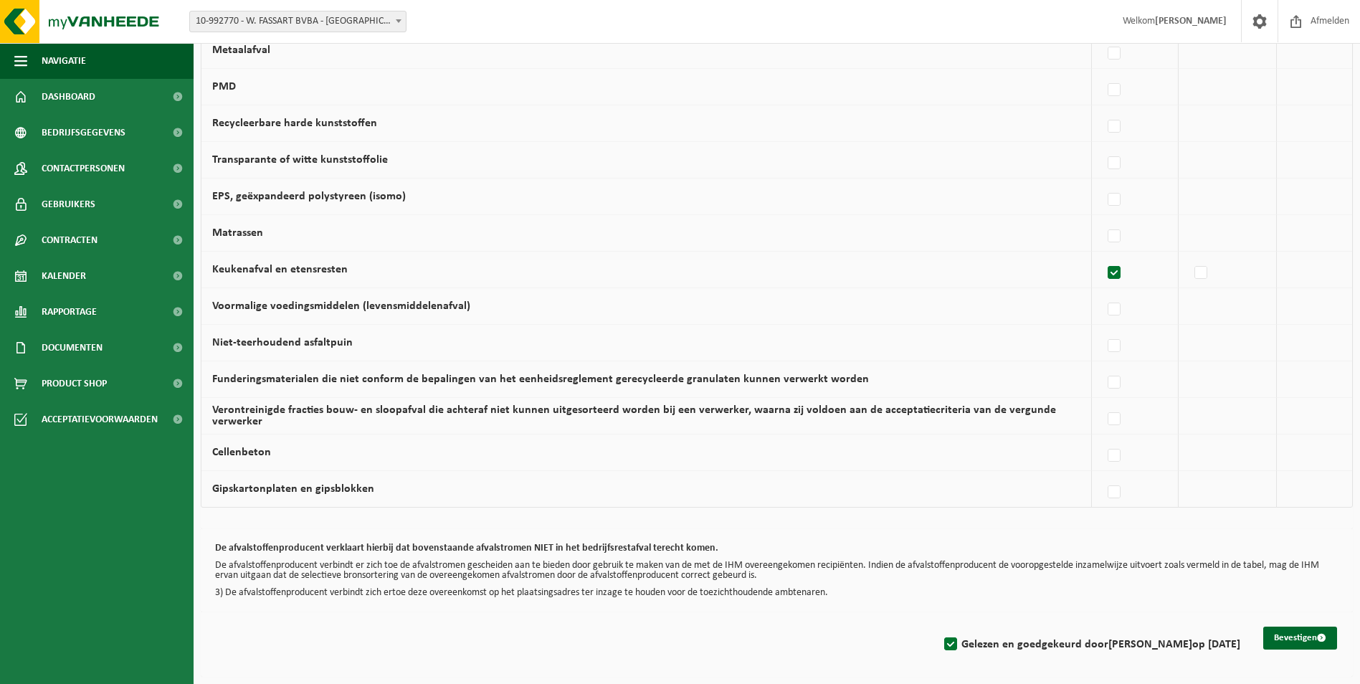
drag, startPoint x: 1115, startPoint y: 270, endPoint x: 1078, endPoint y: 393, distance: 128.8
click at [1115, 272] on label at bounding box center [1114, 272] width 20 height 21
click at [1102, 255] on input "Keukenafval en etensresten" at bounding box center [1102, 254] width 1 height 1
checkbox input "false"
click at [1285, 634] on button "Bevestigen" at bounding box center [1300, 637] width 74 height 23
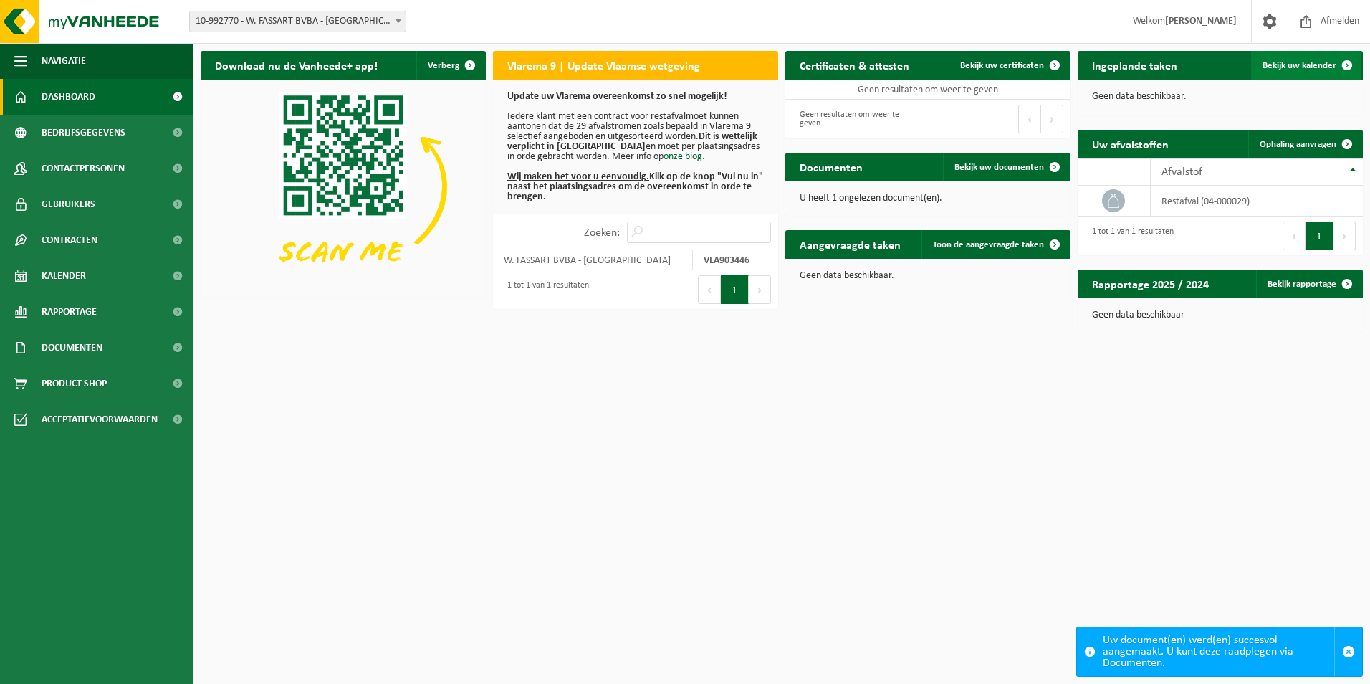
click at [1308, 67] on span "Bekijk uw kalender" at bounding box center [1300, 65] width 74 height 9
